Goal: Task Accomplishment & Management: Complete application form

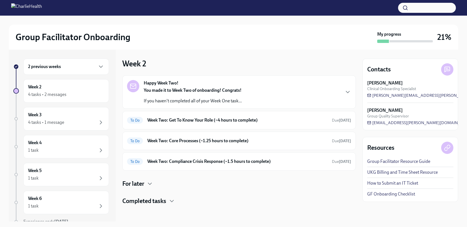
click at [84, 73] on div "2 previous weeks" at bounding box center [66, 66] width 86 height 16
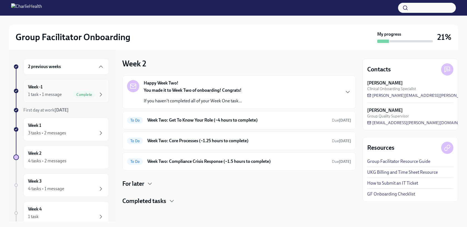
click at [84, 90] on div "Week -1 1 task • 1 message Complete" at bounding box center [66, 91] width 76 height 14
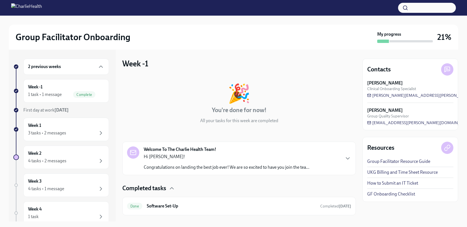
scroll to position [12, 0]
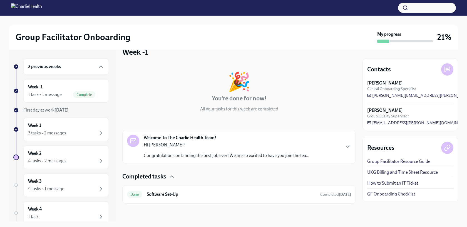
click at [62, 64] on div "2 previous weeks" at bounding box center [66, 66] width 76 height 7
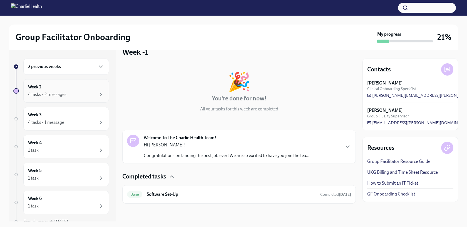
click at [66, 84] on div "Week 2 4 tasks • 2 messages" at bounding box center [66, 91] width 76 height 14
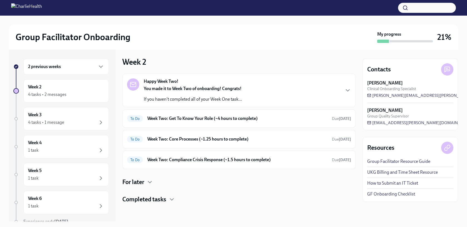
click at [76, 63] on div "2 previous weeks" at bounding box center [66, 66] width 86 height 16
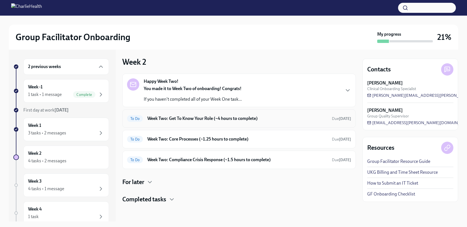
click at [205, 110] on div "To Do Week Two: Get To Know Your Role (~4 hours to complete) Due [DATE]" at bounding box center [239, 118] width 234 height 18
click at [201, 144] on div "To Do Week Two: Core Processes (~1.25 hours to complete) Due [DATE]" at bounding box center [239, 139] width 234 height 18
click at [197, 142] on h6 "Week Two: Core Processes (~1.25 hours to complete)" at bounding box center [237, 139] width 180 height 6
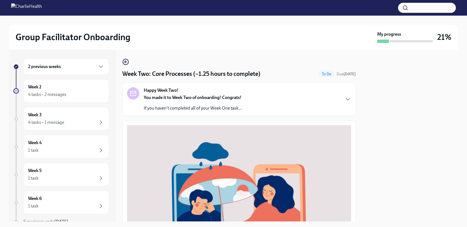
scroll to position [206, 0]
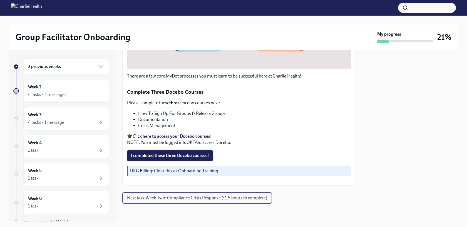
click at [196, 155] on span "I completed these three Docebo courses!" at bounding box center [170, 155] width 78 height 6
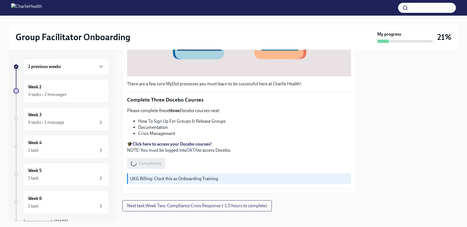
click at [159, 161] on div "Completing" at bounding box center [146, 163] width 38 height 11
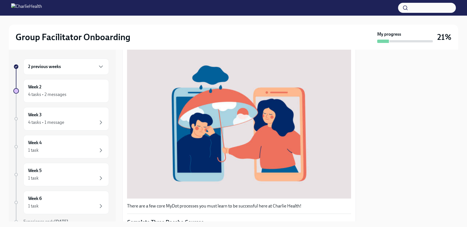
scroll to position [0, 0]
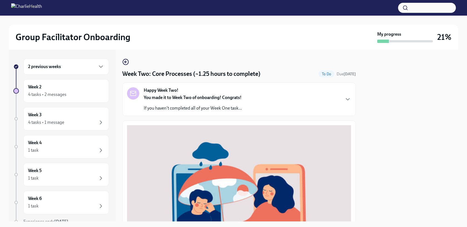
click at [78, 66] on div "2 previous weeks" at bounding box center [66, 66] width 76 height 7
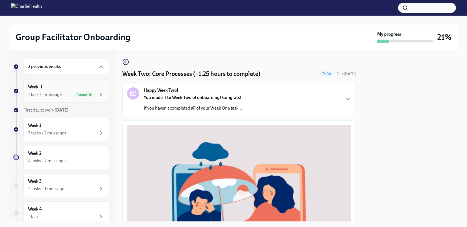
click at [66, 90] on div "Week -1 1 task • 1 message Complete" at bounding box center [66, 91] width 76 height 14
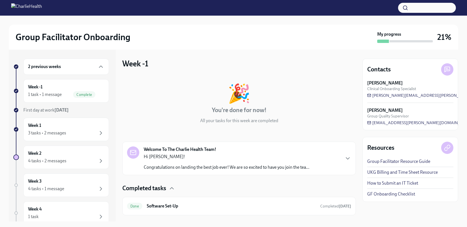
scroll to position [12, 0]
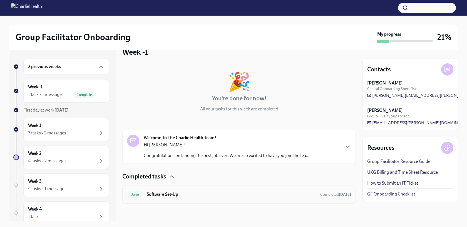
click at [222, 192] on h6 "Software Set-Up" at bounding box center [231, 194] width 169 height 6
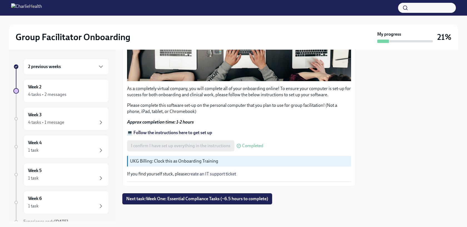
scroll to position [178, 0]
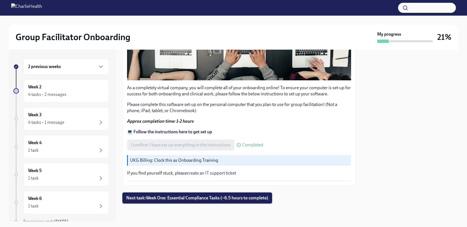
click at [218, 199] on span "Next task : Week One: Essential Compliance Tasks (~6.5 hours to complete)" at bounding box center [197, 198] width 142 height 6
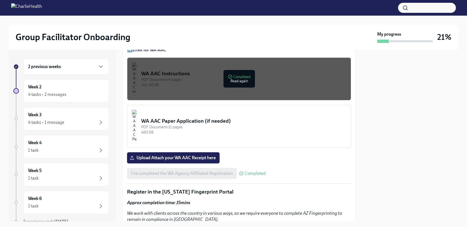
scroll to position [483, 0]
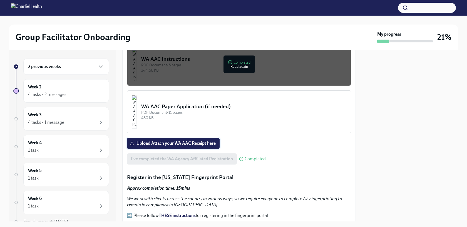
click at [201, 139] on label "Upload Attach your WA AAC Receipt here" at bounding box center [173, 142] width 93 height 11
click at [0, 0] on input "Upload Attach your WA AAC Receipt here" at bounding box center [0, 0] width 0 height 0
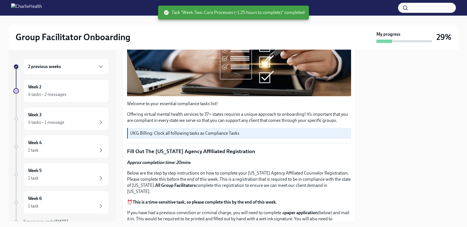
scroll to position [91, 0]
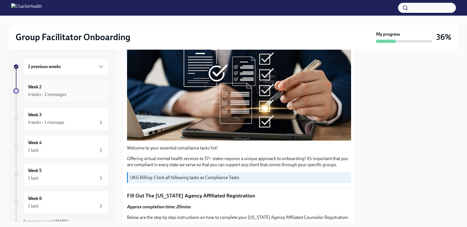
click at [55, 85] on div "Week 2 4 tasks • 2 messages" at bounding box center [66, 91] width 76 height 14
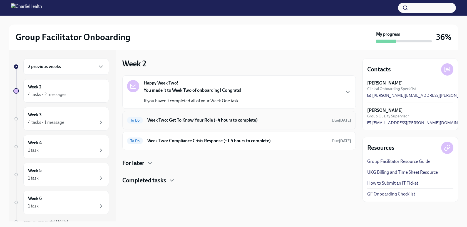
click at [194, 115] on div "To Do Week Two: Get To Know Your Role (~4 hours to complete) Due [DATE]" at bounding box center [239, 120] width 234 height 18
click at [195, 120] on h6 "Week Two: Get To Know Your Role (~4 hours to complete)" at bounding box center [237, 120] width 180 height 6
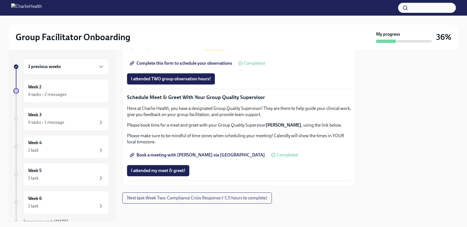
scroll to position [534, 0]
click at [188, 200] on span "Next task : Week Two: Compliance Crisis Response (~1.5 hours to complete)" at bounding box center [197, 198] width 140 height 6
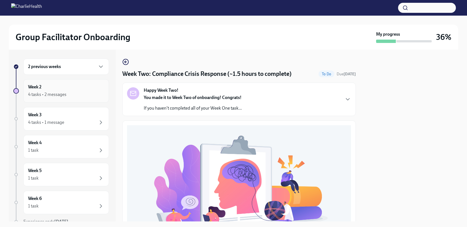
click at [85, 96] on div "4 tasks • 2 messages" at bounding box center [66, 94] width 76 height 7
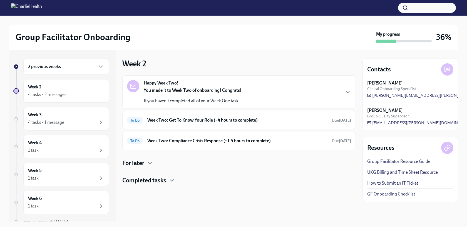
click at [199, 99] on p "If you haven't completed all of your Week One task..." at bounding box center [193, 101] width 98 height 6
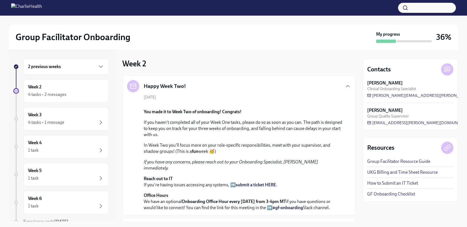
scroll to position [177, 0]
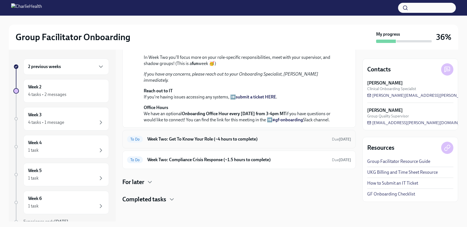
click at [195, 141] on h6 "Week Two: Get To Know Your Role (~4 hours to complete)" at bounding box center [237, 139] width 180 height 6
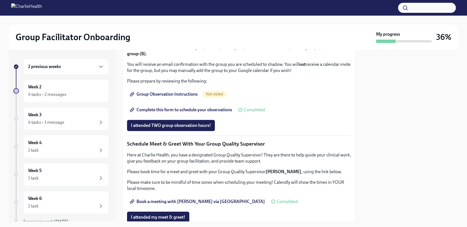
scroll to position [320, 0]
